Goal: Information Seeking & Learning: Learn about a topic

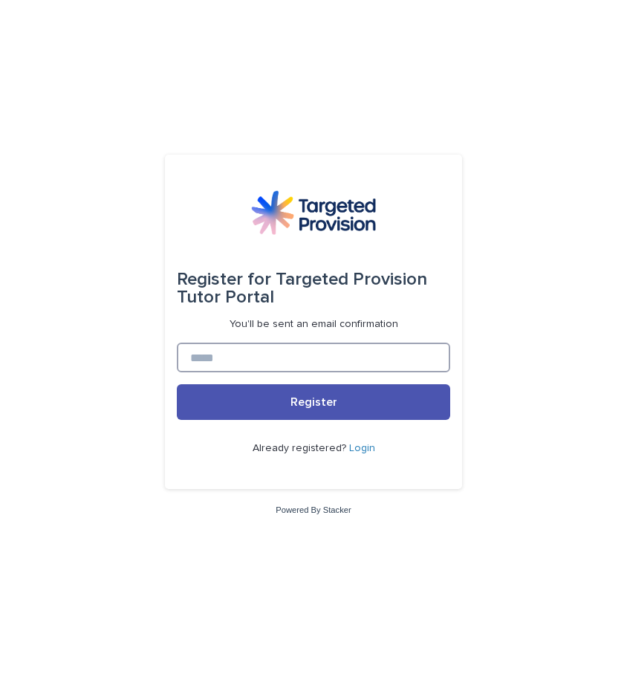
click at [310, 348] on input at bounding box center [314, 358] width 274 height 30
type input "**********"
click at [362, 451] on link "Login" at bounding box center [362, 448] width 26 height 10
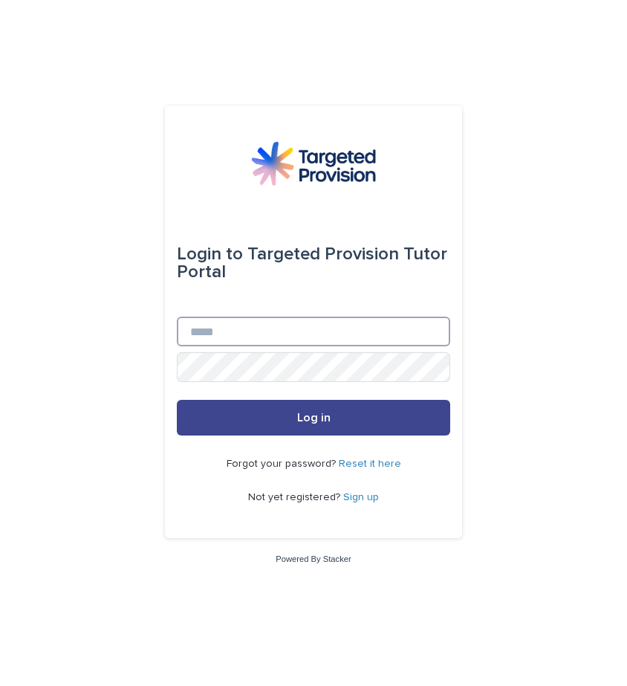
type input "**********"
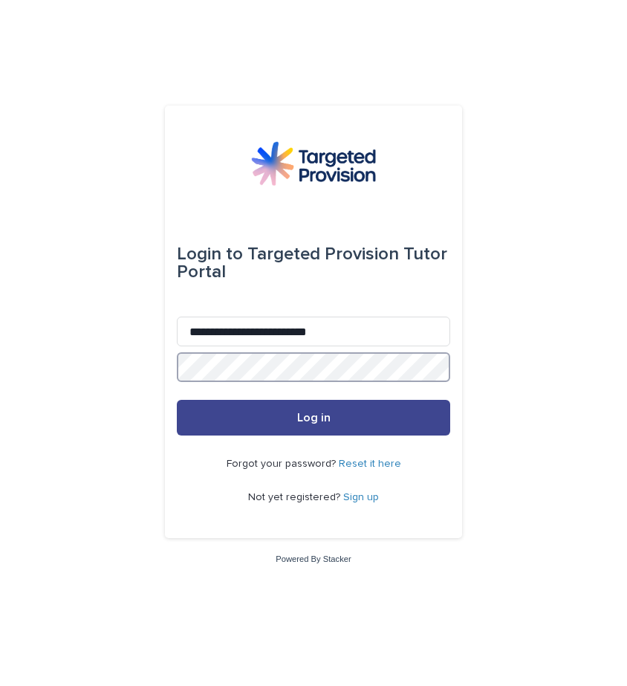
click at [314, 418] on button "Log in" at bounding box center [314, 418] width 274 height 36
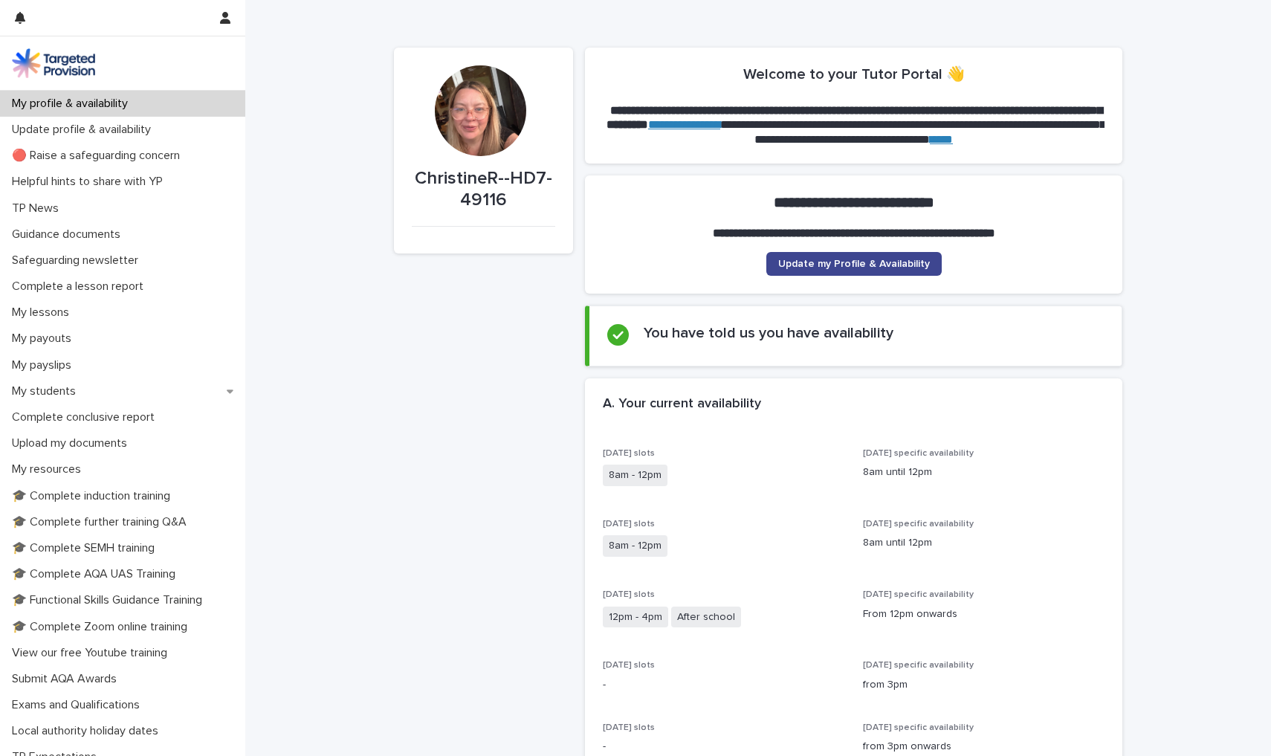
click at [627, 264] on span "Update my Profile & Availability" at bounding box center [854, 264] width 152 height 10
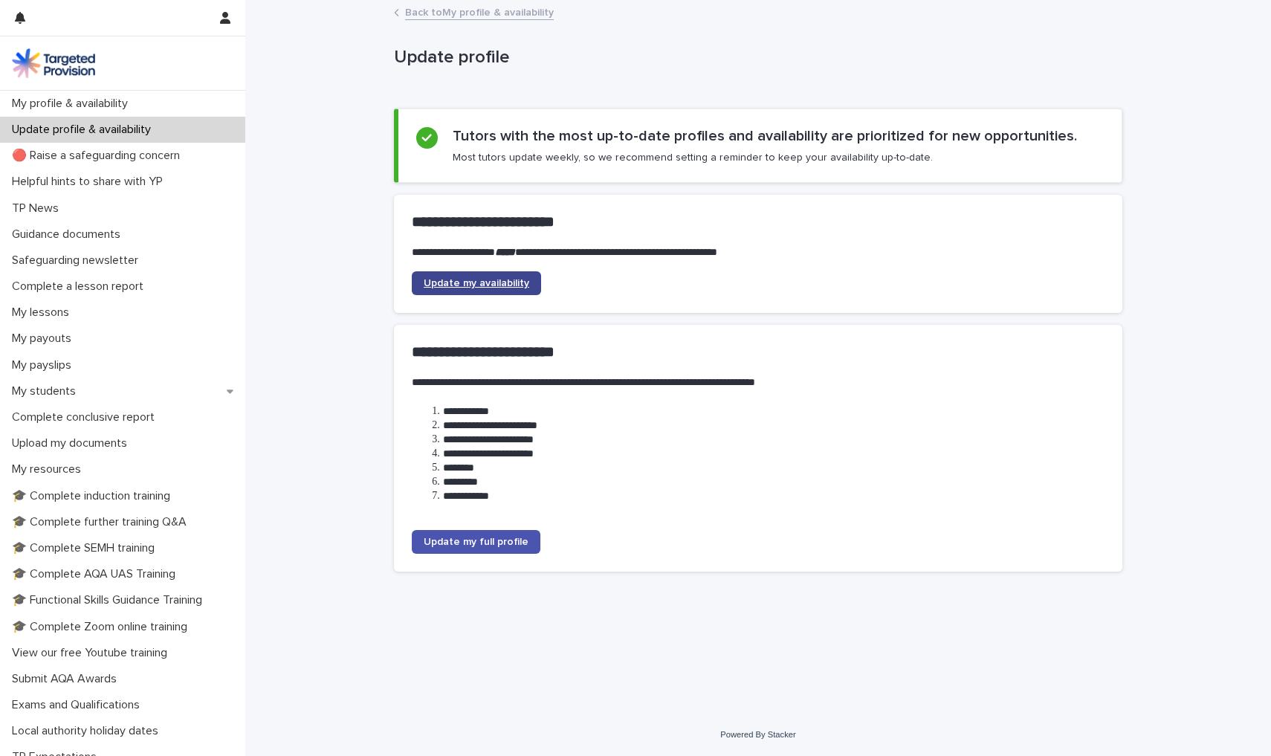
click at [503, 274] on link "Update my availability" at bounding box center [476, 283] width 129 height 24
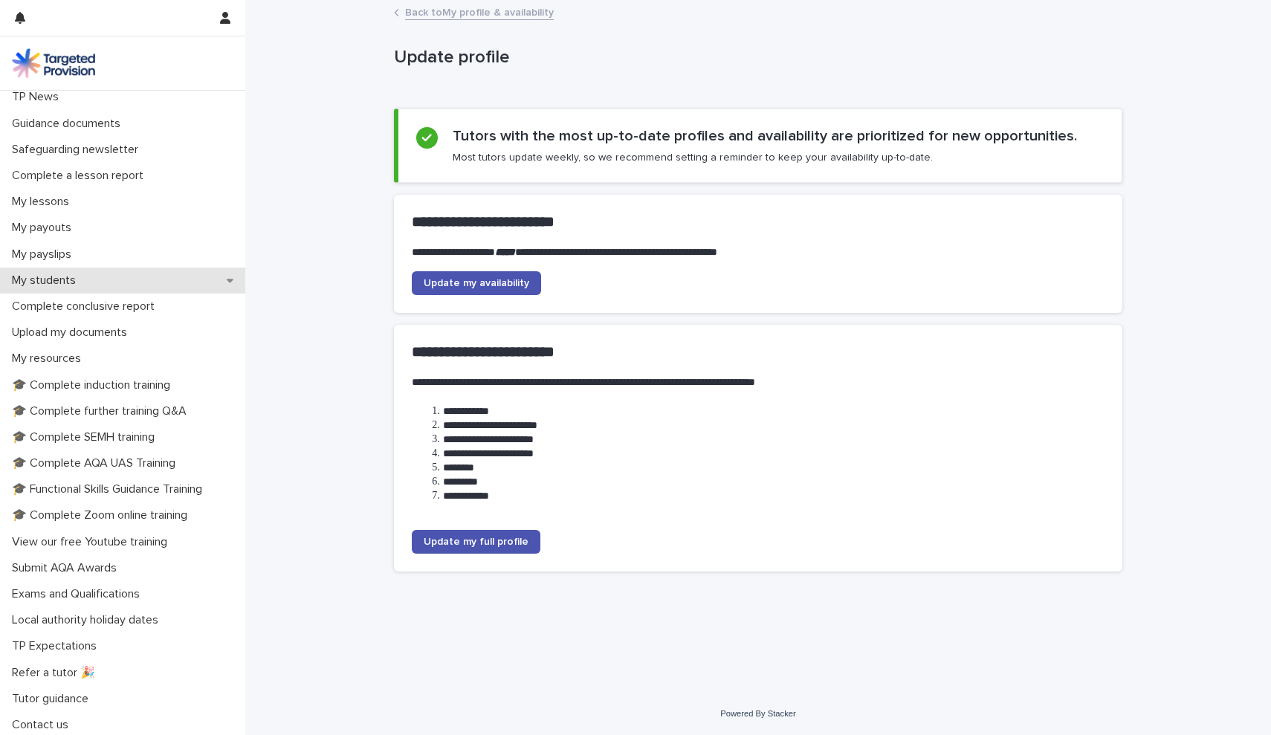
scroll to position [110, 0]
click at [90, 277] on div "My students" at bounding box center [122, 281] width 245 height 26
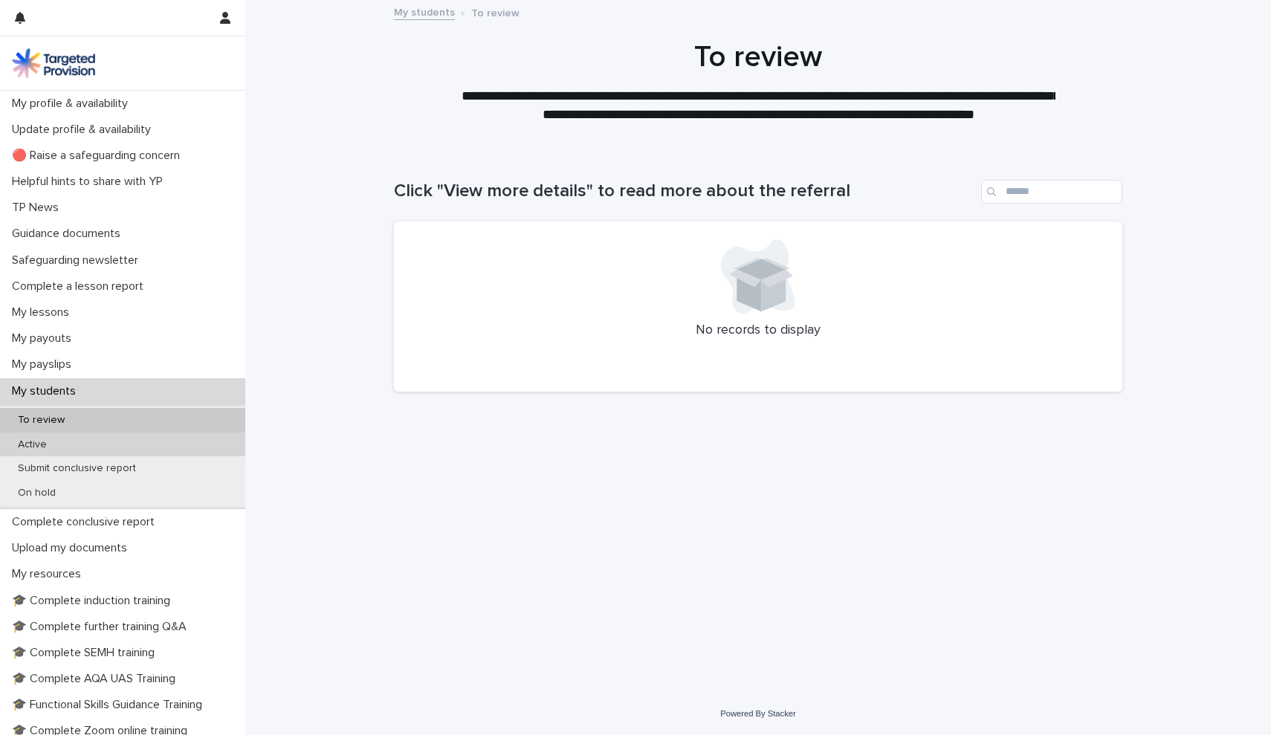
click at [68, 434] on div "Active" at bounding box center [122, 445] width 245 height 25
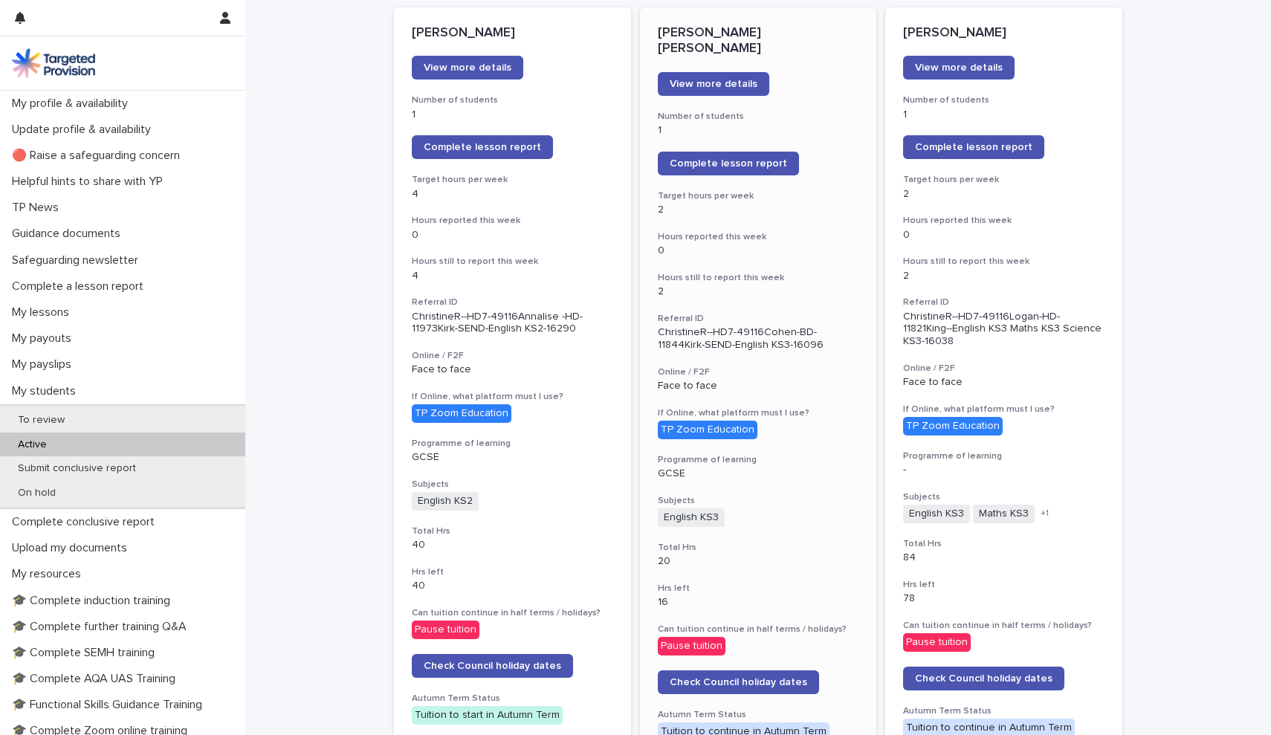
scroll to position [198, 0]
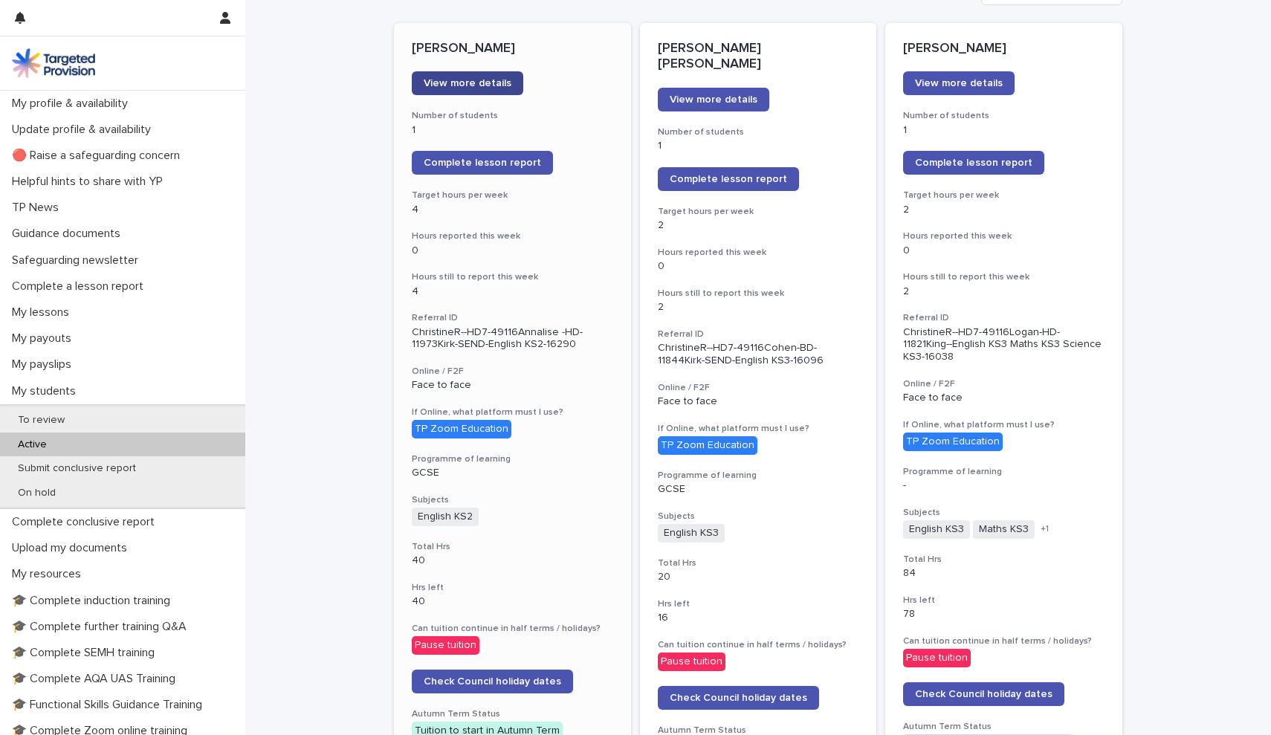
click at [501, 76] on link "View more details" at bounding box center [467, 83] width 111 height 24
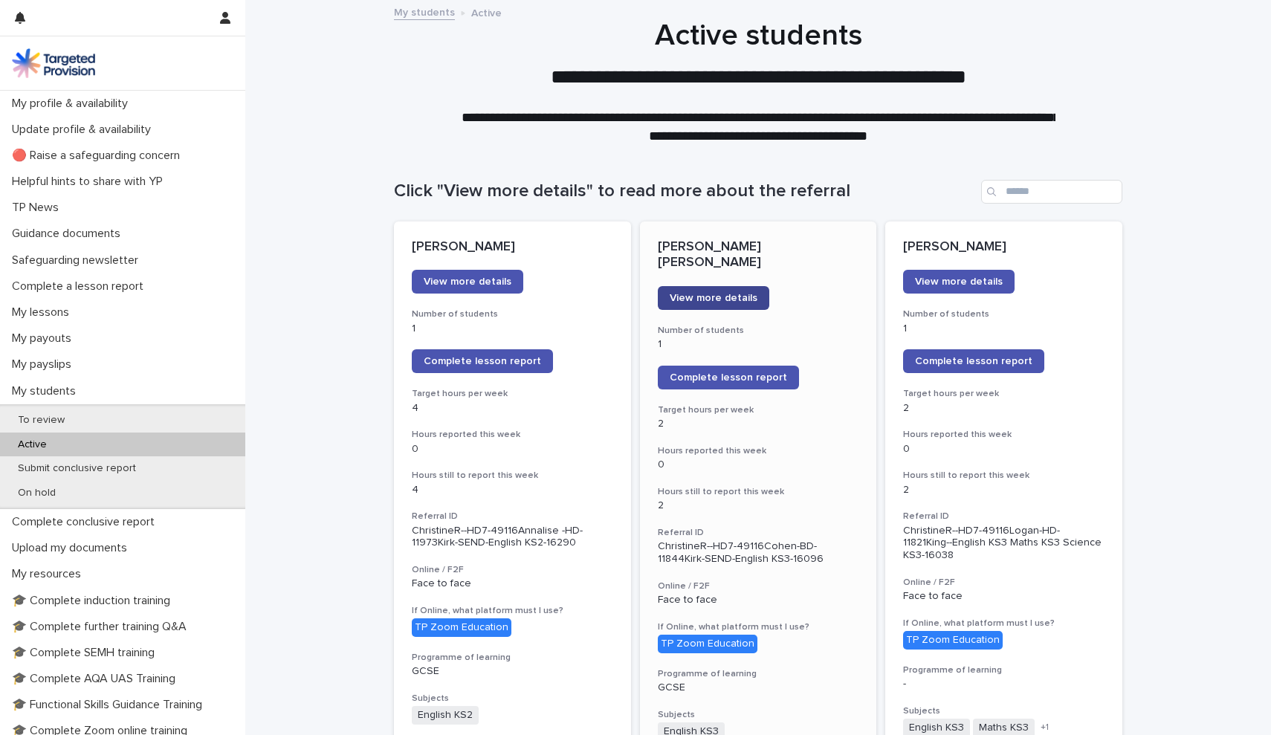
click at [627, 293] on span "View more details" at bounding box center [714, 298] width 88 height 10
click at [627, 279] on span "View more details" at bounding box center [959, 282] width 88 height 10
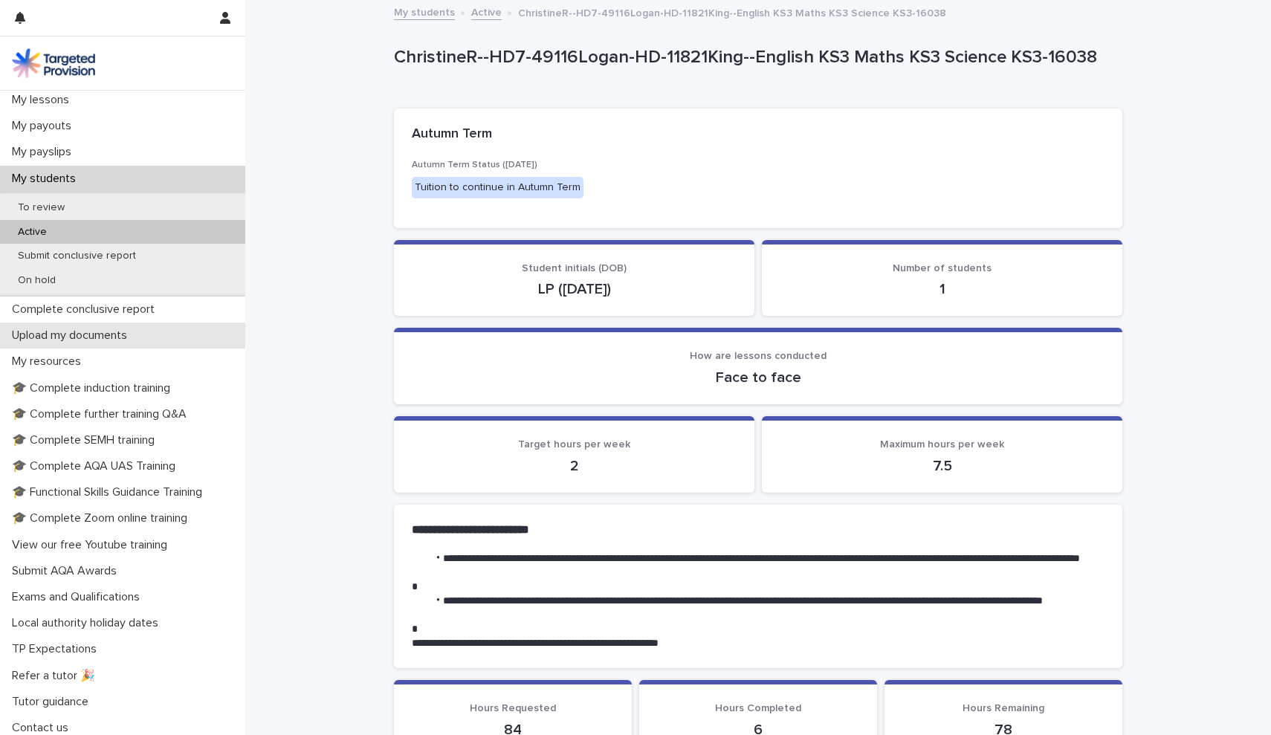
scroll to position [212, 0]
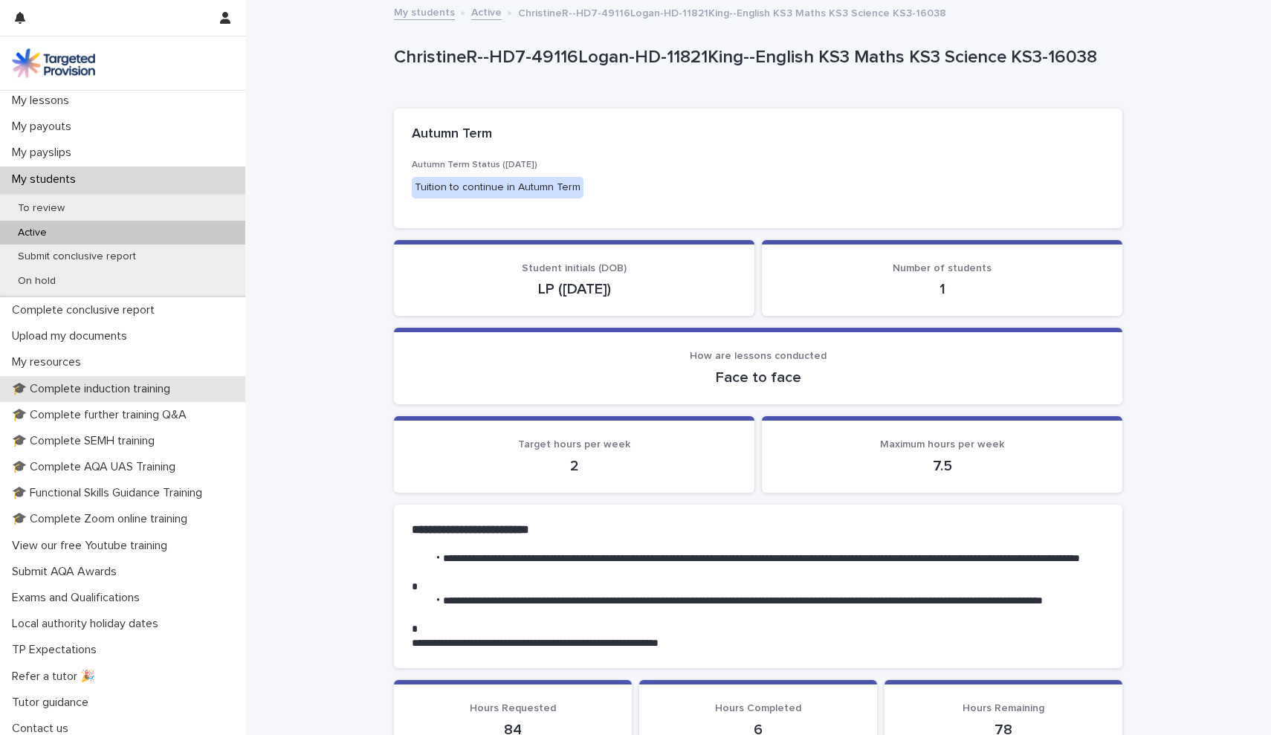
click at [157, 382] on p "🎓 Complete induction training" at bounding box center [94, 389] width 176 height 14
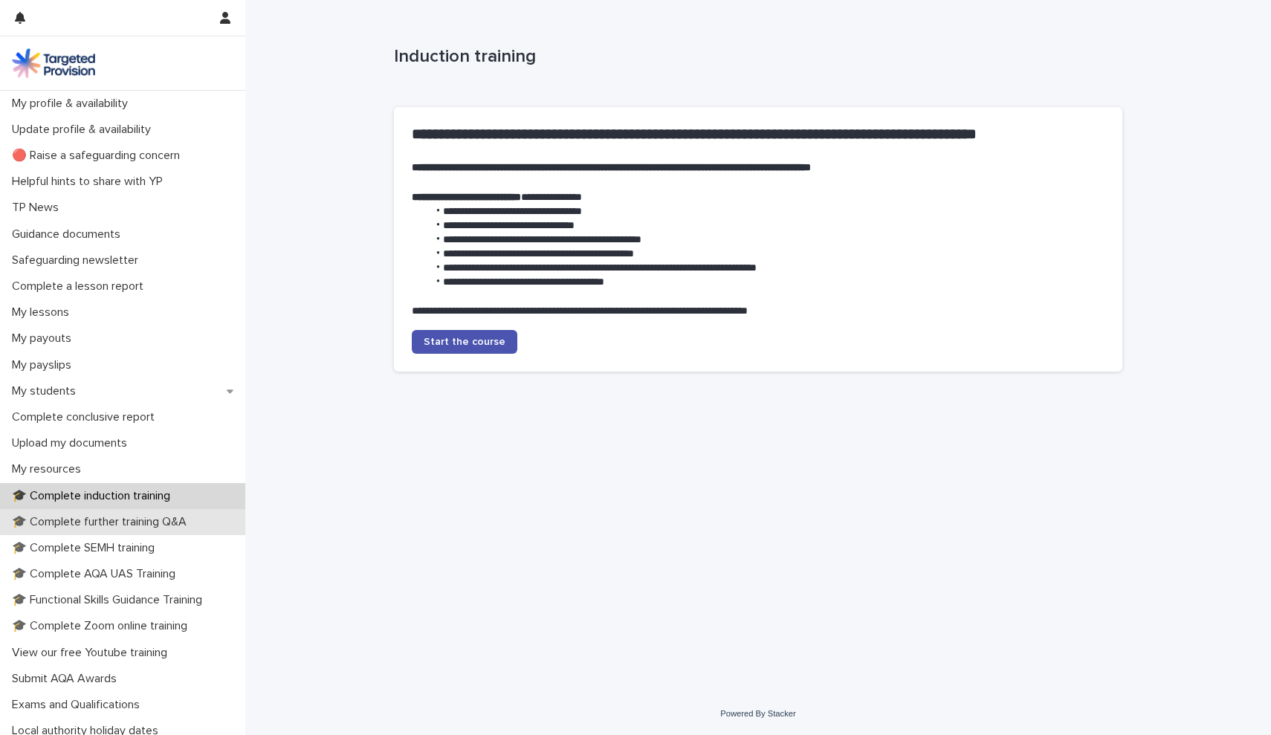
click at [140, 515] on p "🎓 Complete further training Q&A" at bounding box center [102, 522] width 193 height 14
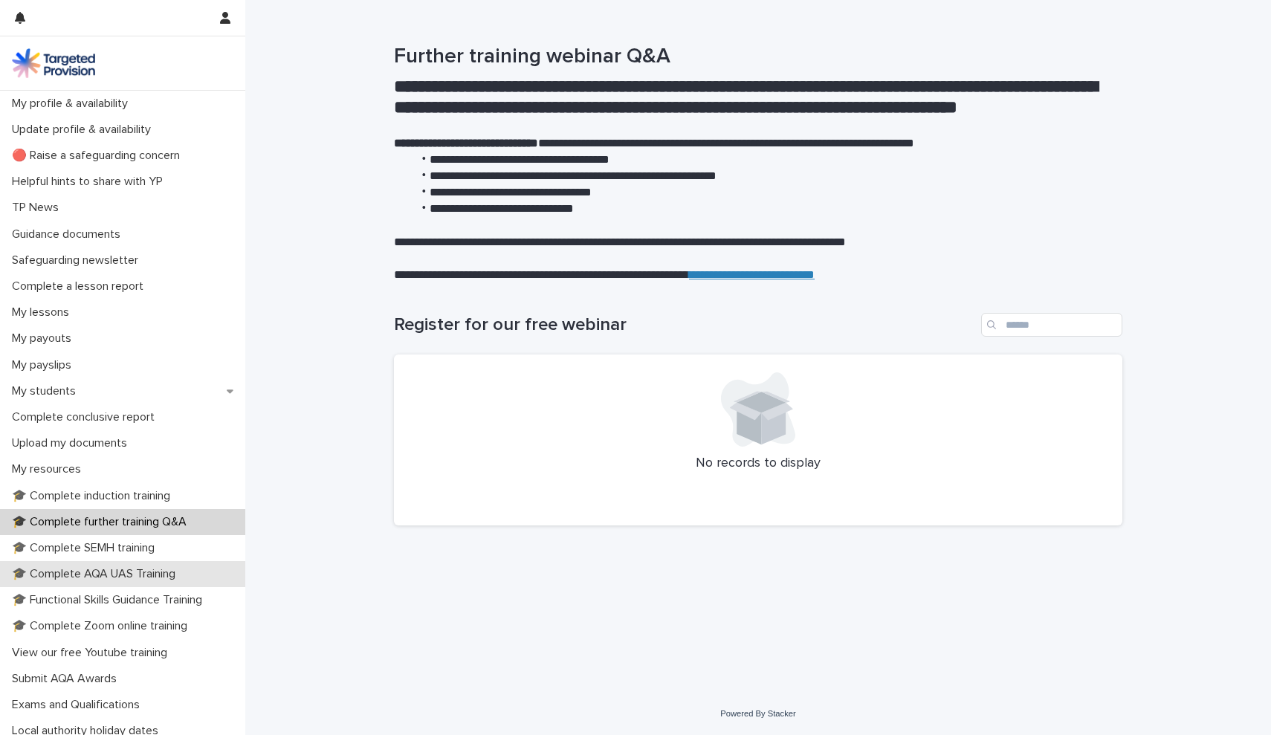
click at [164, 568] on p "🎓 Complete AQA UAS Training" at bounding box center [96, 574] width 181 height 14
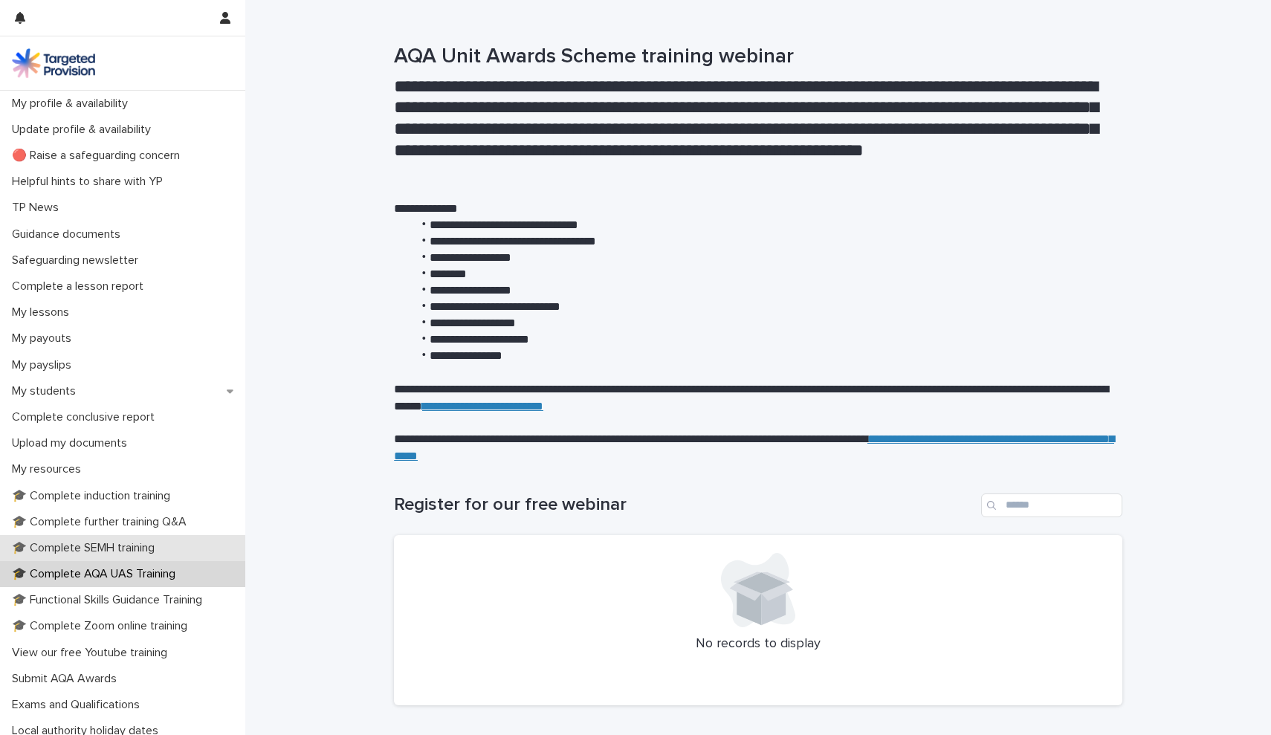
click at [126, 545] on p "🎓 Complete SEMH training" at bounding box center [86, 548] width 161 height 14
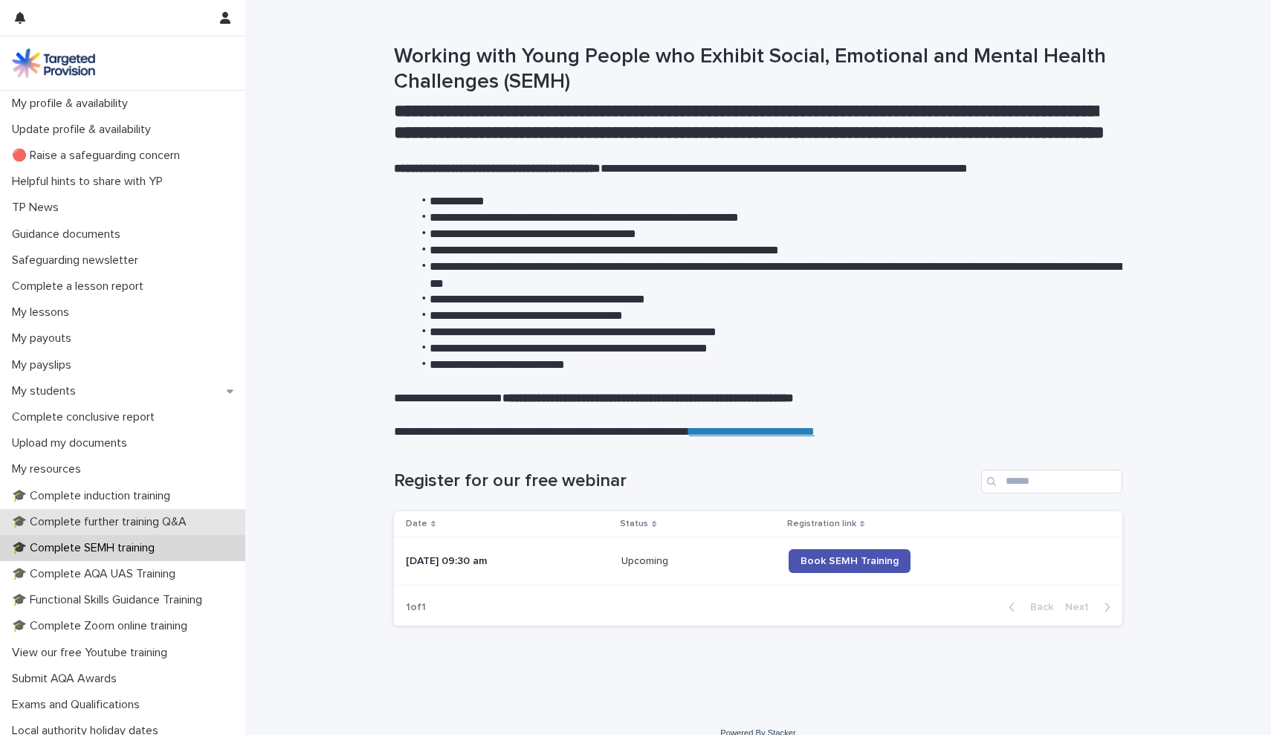
click at [126, 520] on p "🎓 Complete further training Q&A" at bounding box center [102, 522] width 193 height 14
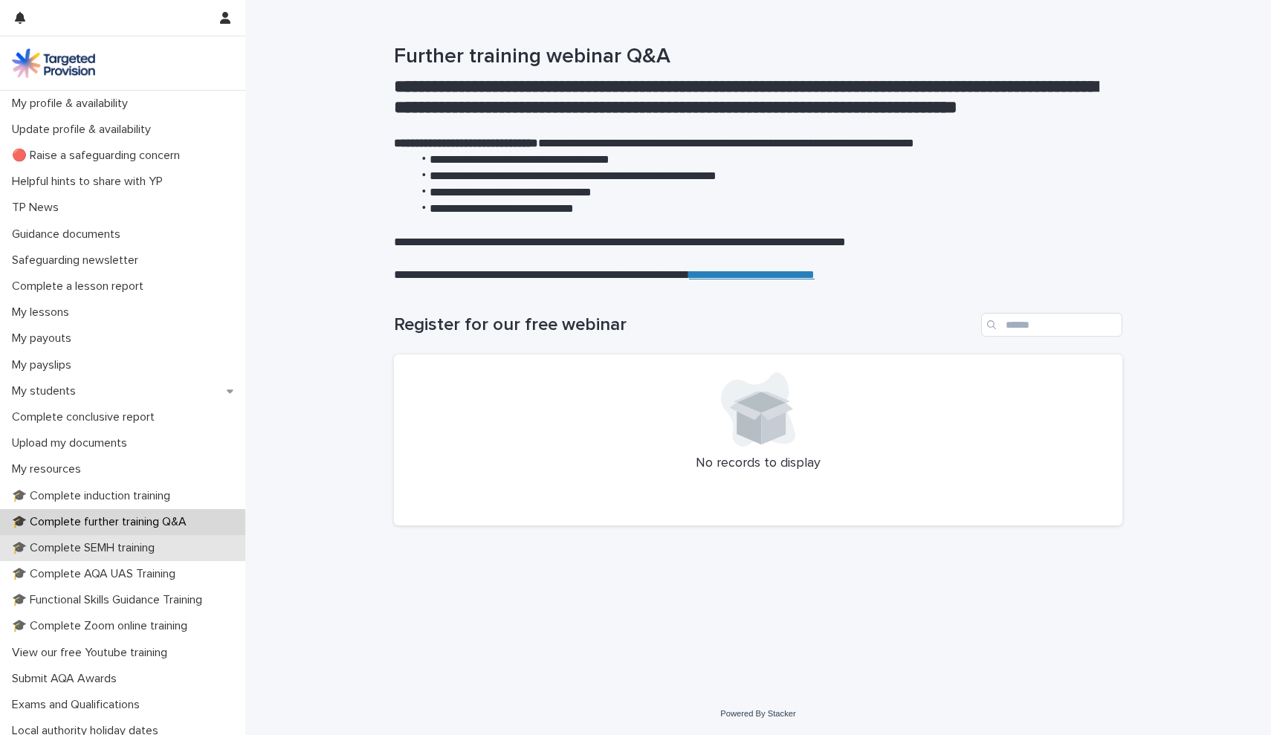
click at [126, 537] on div "🎓 Complete SEMH training" at bounding box center [122, 548] width 245 height 26
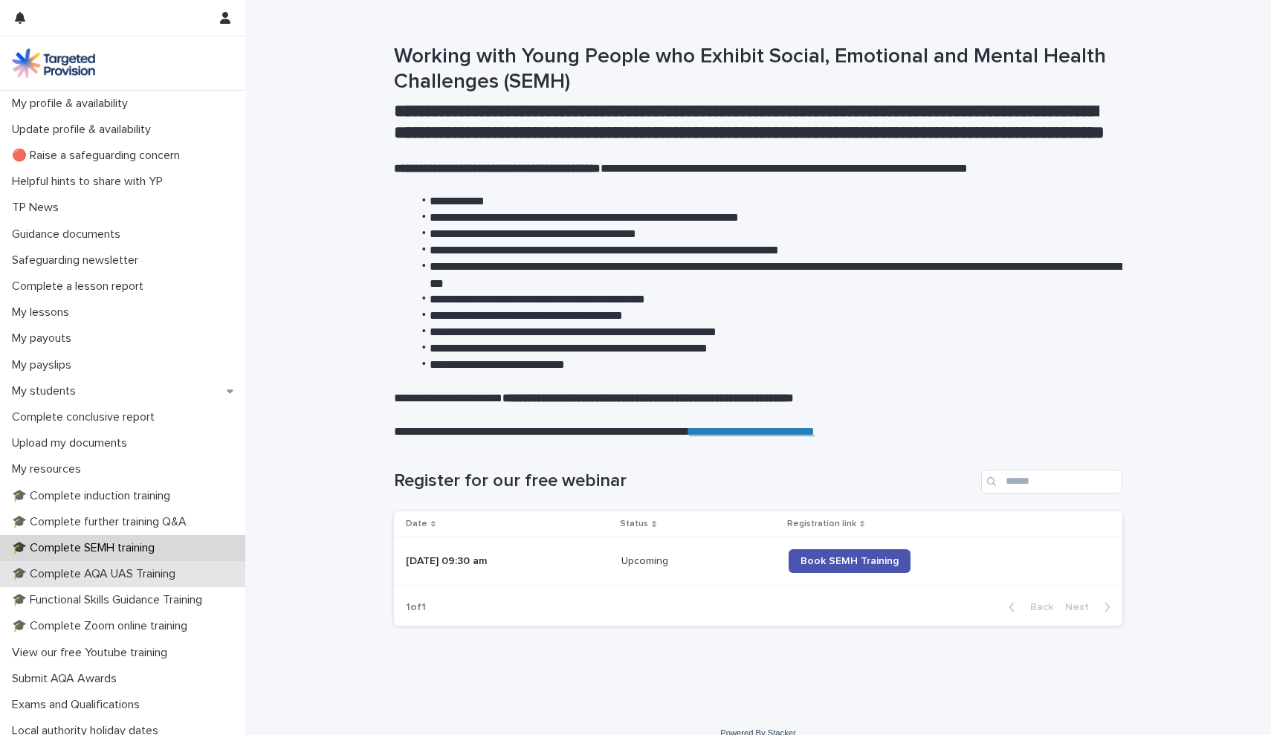
click at [132, 569] on p "🎓 Complete AQA UAS Training" at bounding box center [96, 574] width 181 height 14
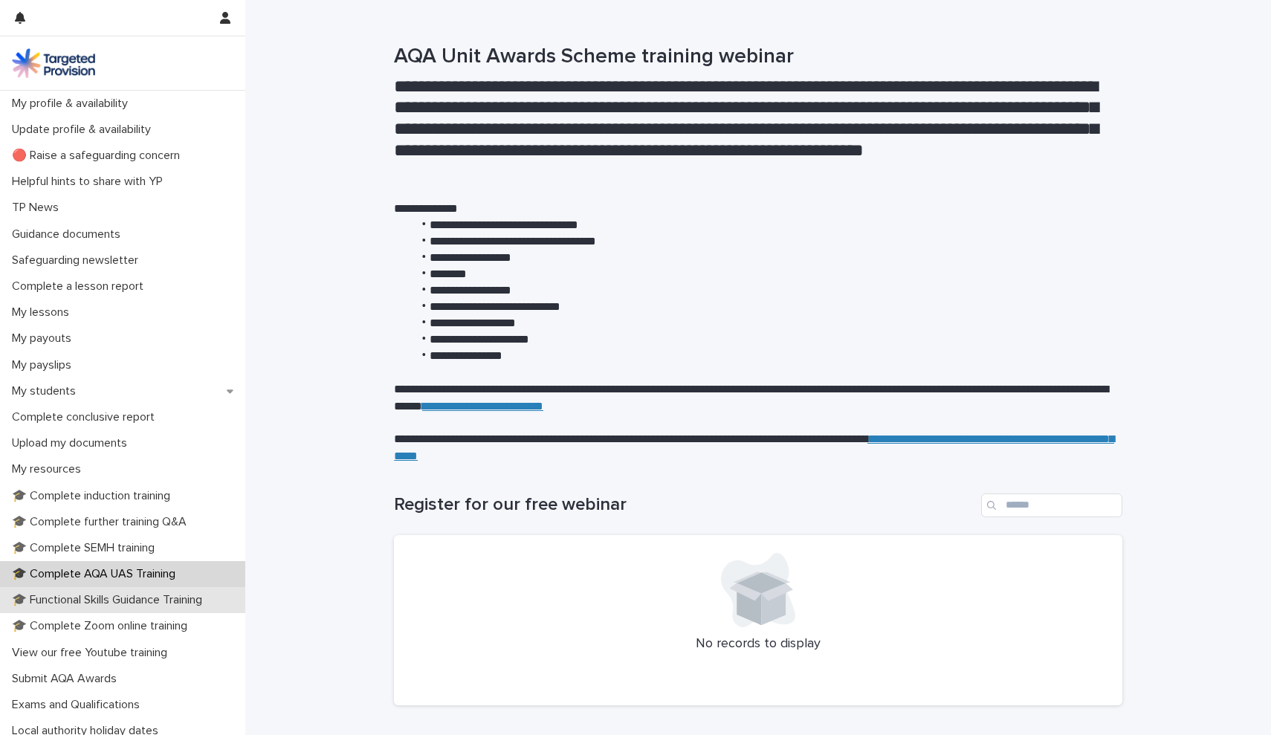
click at [135, 594] on p "🎓 Functional Skills Guidance Training" at bounding box center [110, 600] width 208 height 14
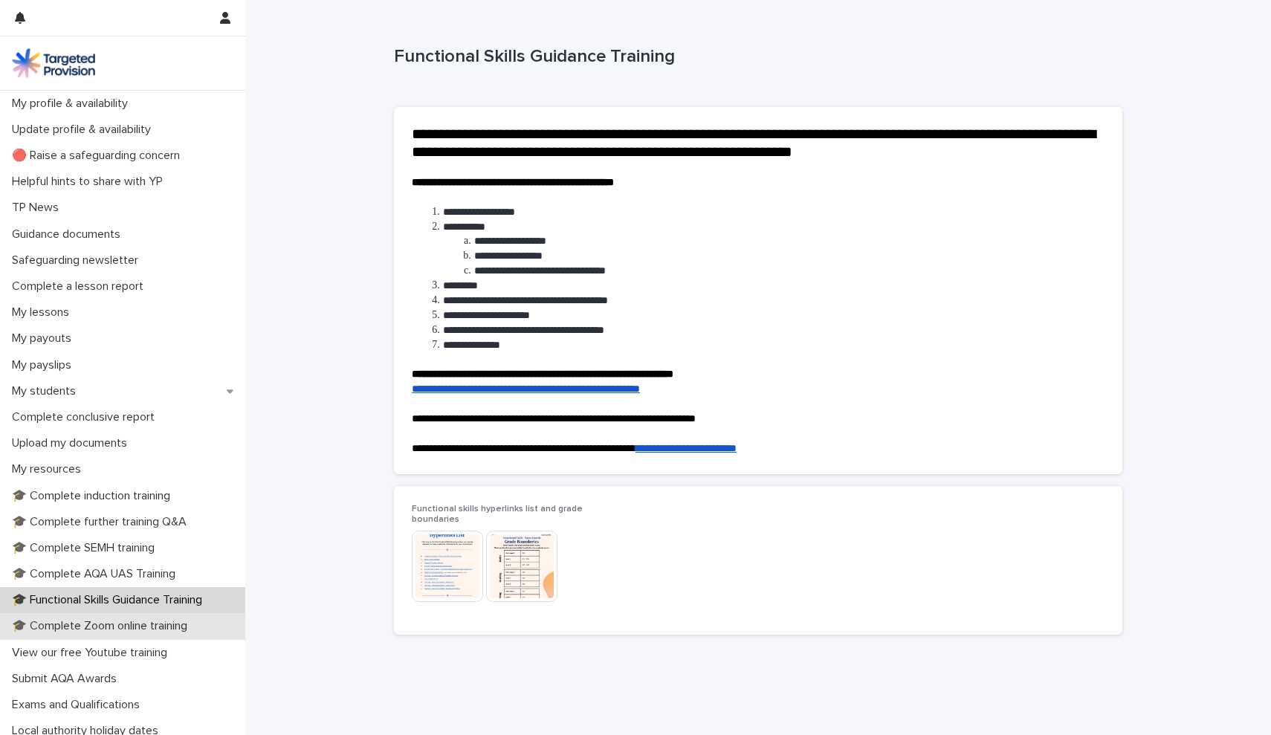
click at [140, 627] on p "🎓 Complete Zoom online training" at bounding box center [102, 626] width 193 height 14
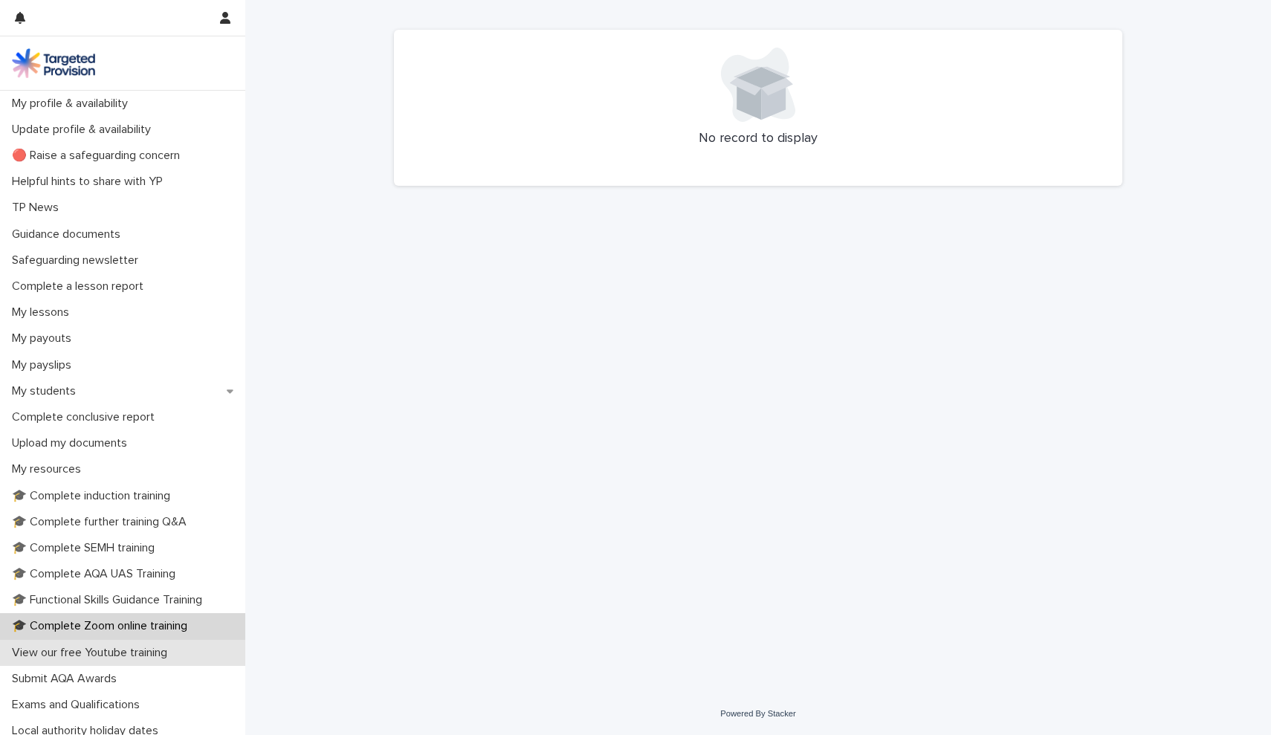
click at [141, 646] on p "View our free Youtube training" at bounding box center [92, 653] width 173 height 14
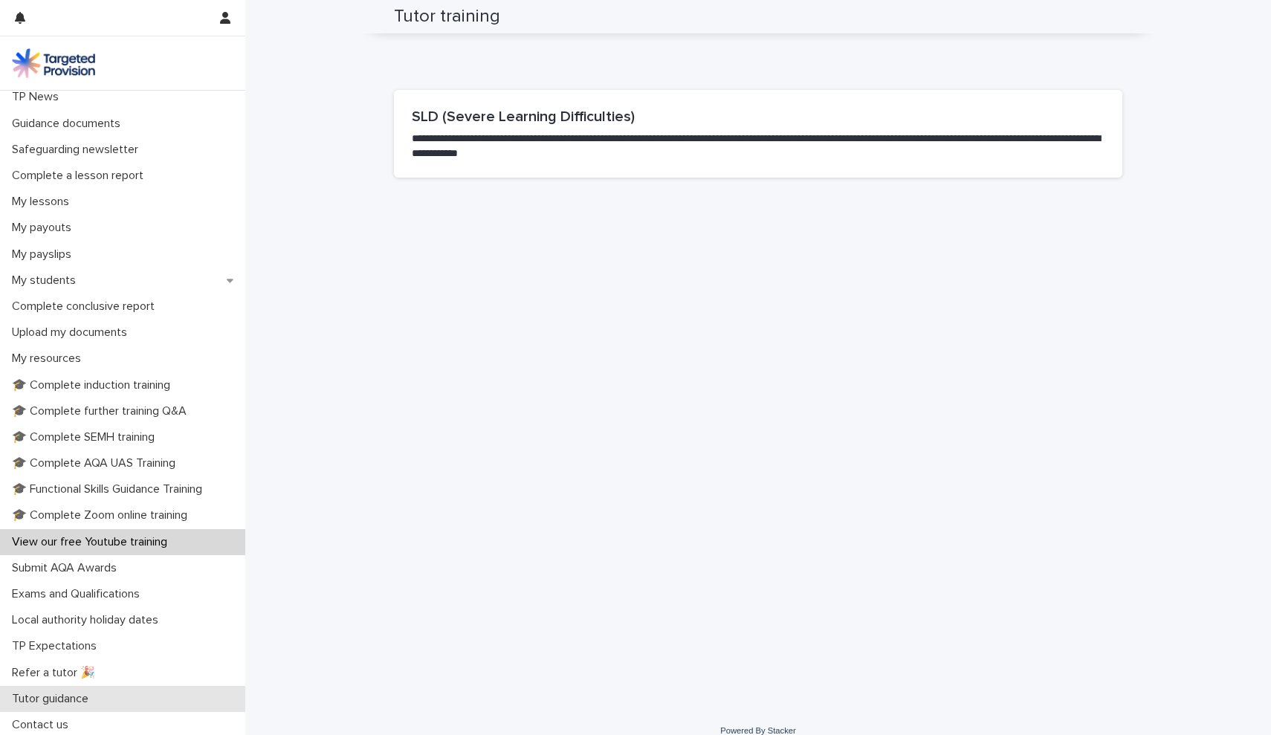
scroll to position [110, 0]
click at [180, 596] on div "Exams and Qualifications" at bounding box center [122, 595] width 245 height 26
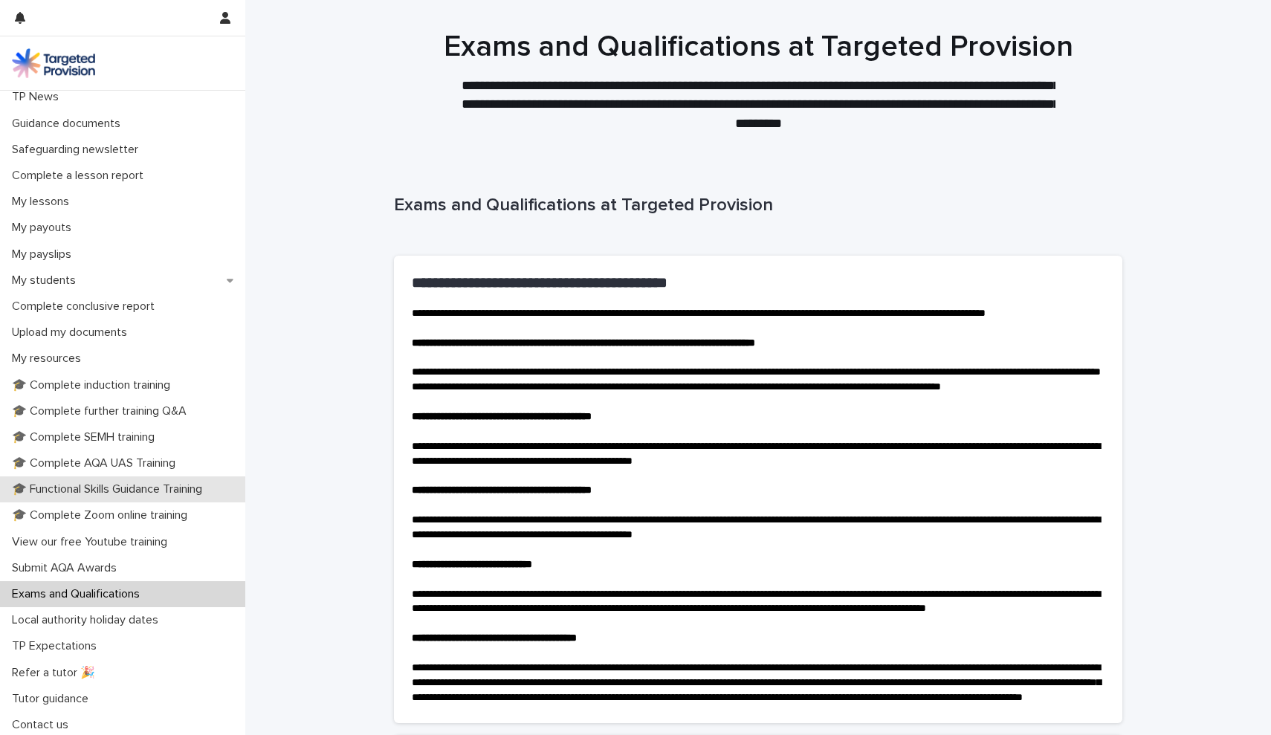
scroll to position [110, 0]
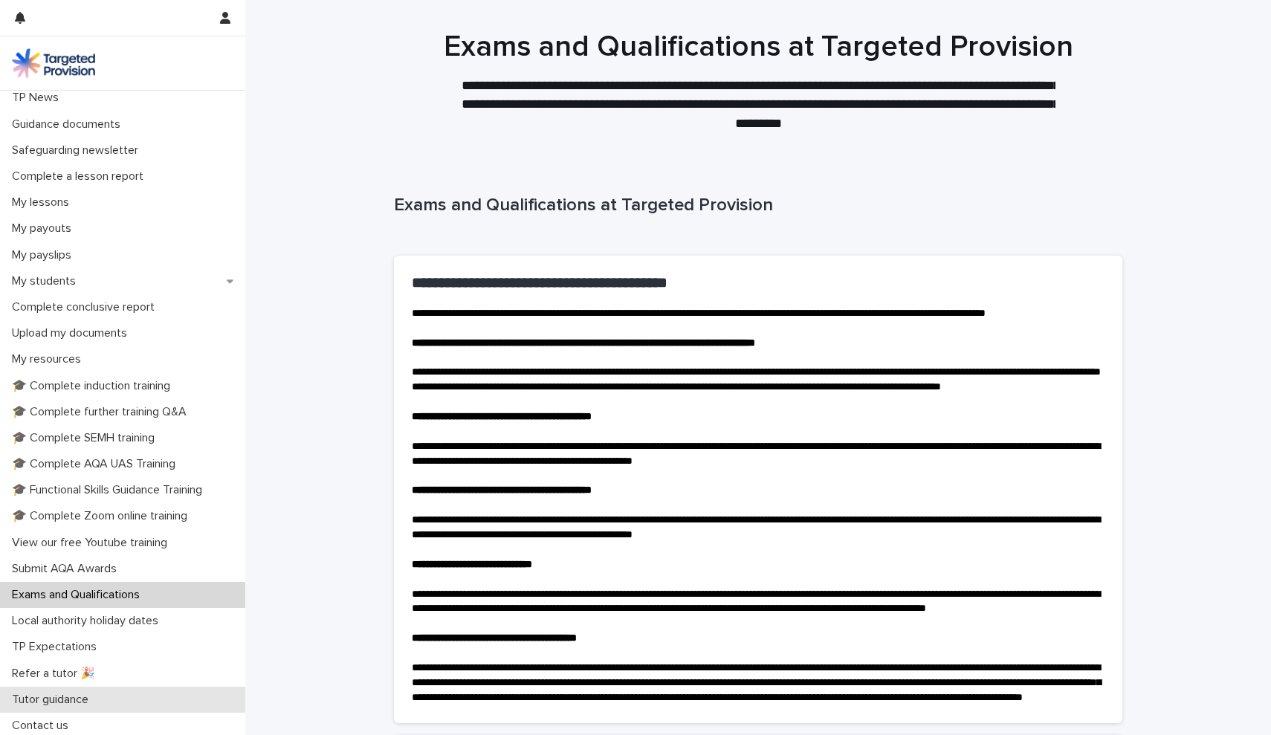
click at [111, 685] on div "Tutor guidance" at bounding box center [122, 700] width 245 height 26
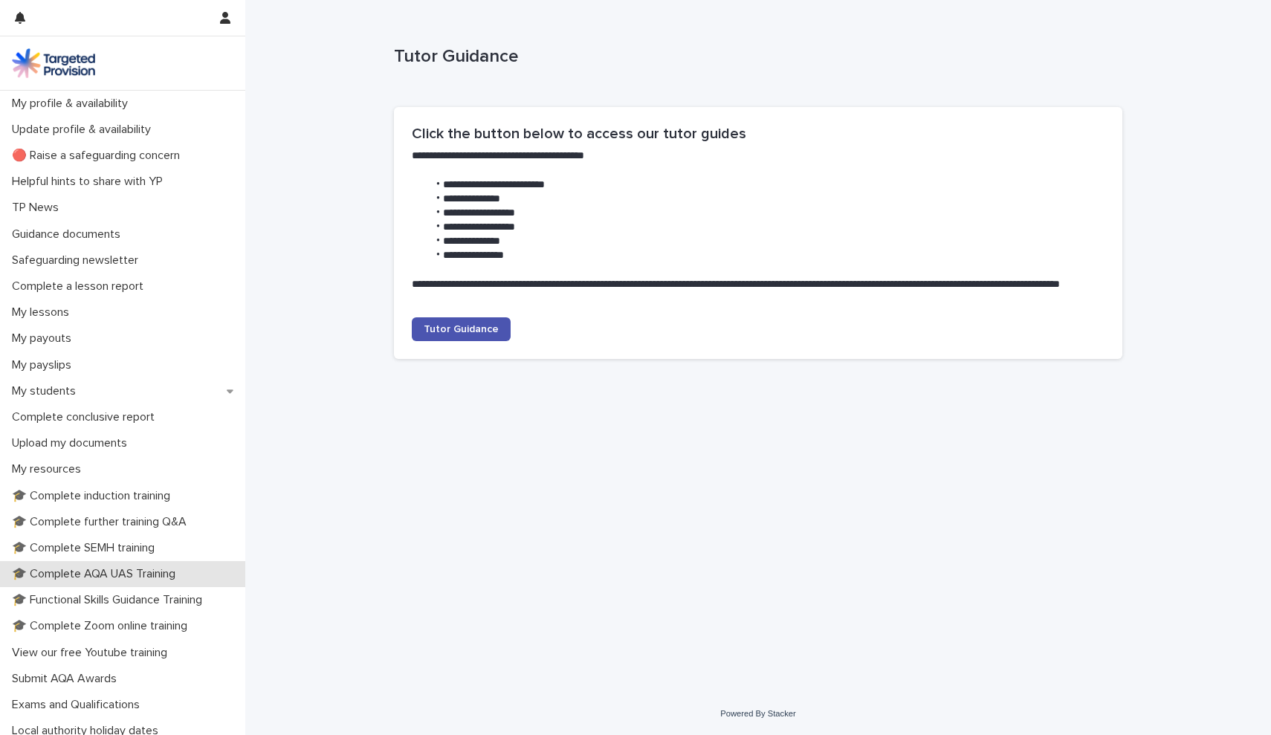
click at [114, 567] on p "🎓 Complete AQA UAS Training" at bounding box center [96, 574] width 181 height 14
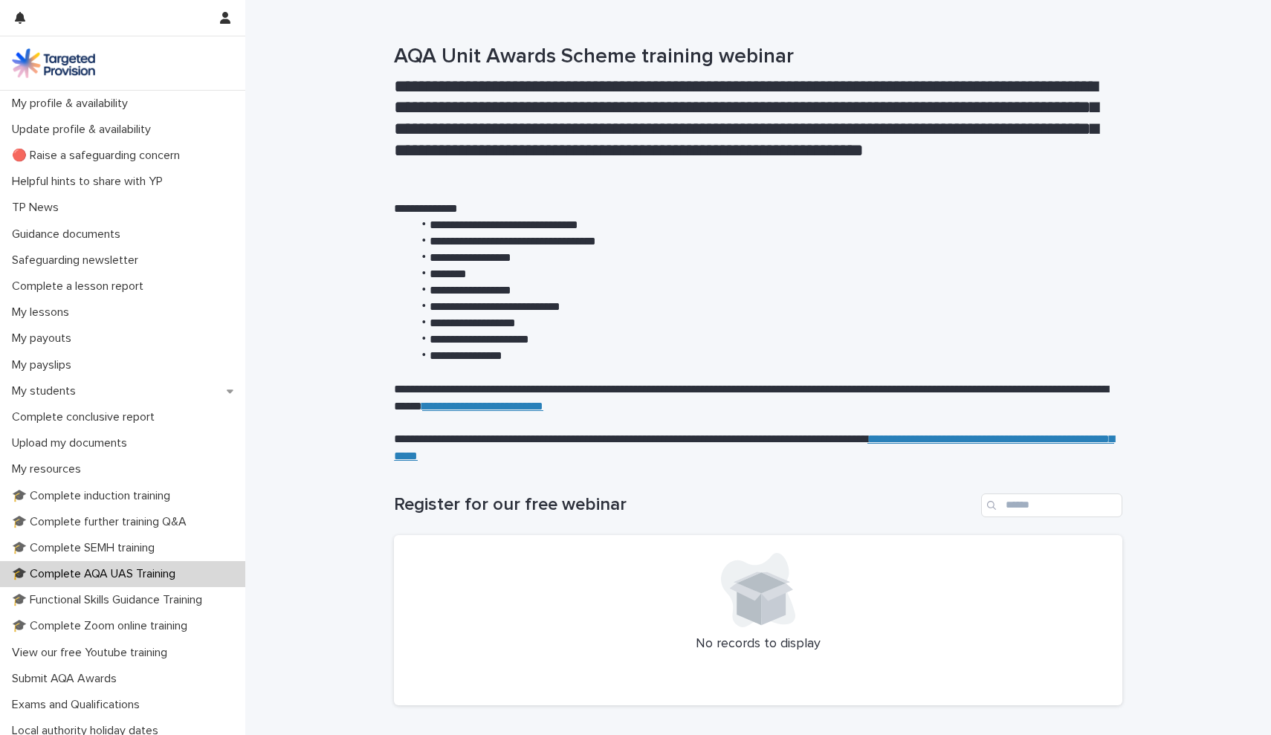
click at [547, 451] on link "**********" at bounding box center [754, 447] width 720 height 28
